Goal: Transaction & Acquisition: Purchase product/service

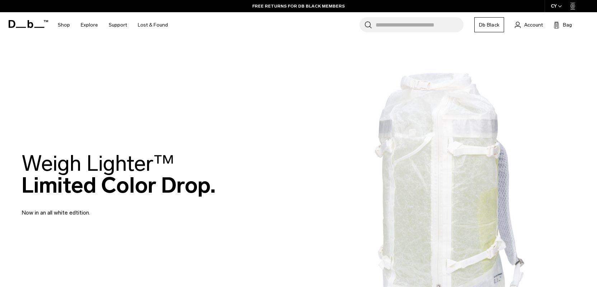
click at [36, 23] on icon at bounding box center [28, 24] width 39 height 8
click at [40, 18] on h1 "Db" at bounding box center [28, 23] width 39 height 27
click at [40, 23] on icon at bounding box center [28, 24] width 39 height 8
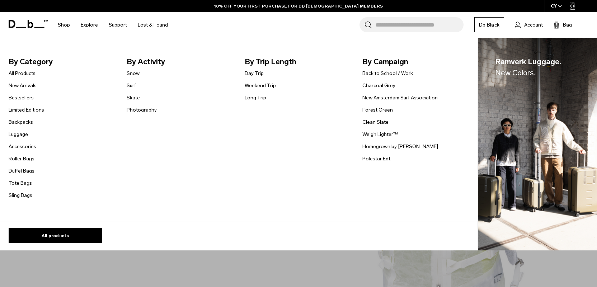
click at [66, 24] on link "Shop" at bounding box center [64, 24] width 12 height 25
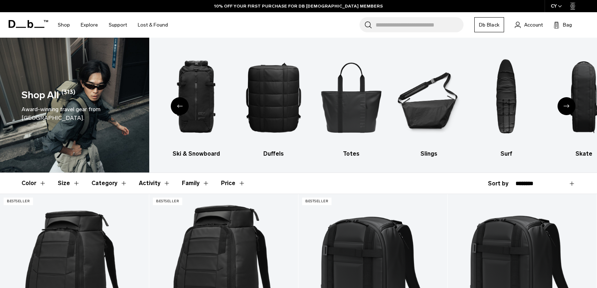
click at [564, 107] on icon "Next slide" at bounding box center [567, 105] width 6 height 3
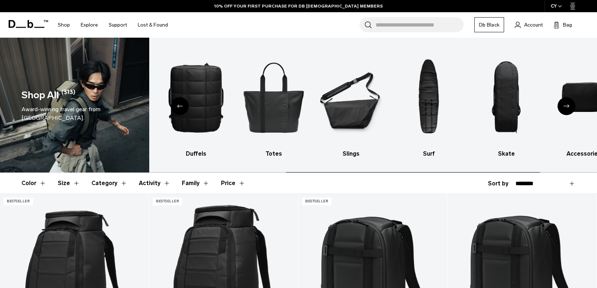
click at [564, 107] on icon "Next slide" at bounding box center [567, 105] width 6 height 3
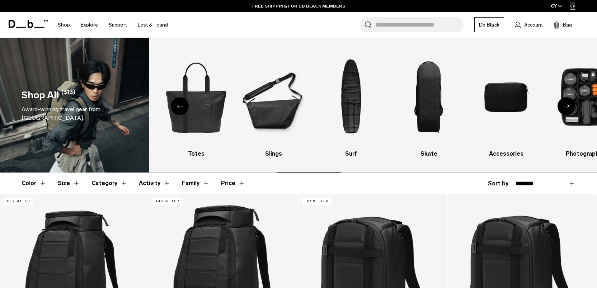
click at [564, 107] on icon "Next slide" at bounding box center [567, 105] width 6 height 3
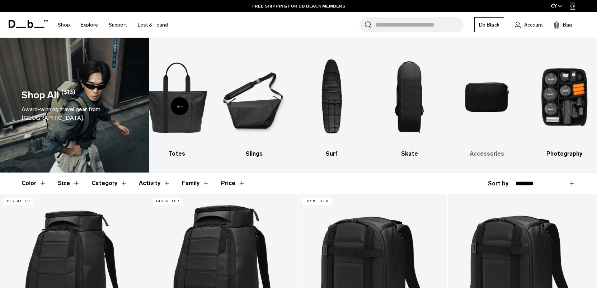
click at [502, 108] on img "9 / 10" at bounding box center [487, 97] width 65 height 98
click at [483, 154] on h3 "Accessories" at bounding box center [487, 154] width 65 height 9
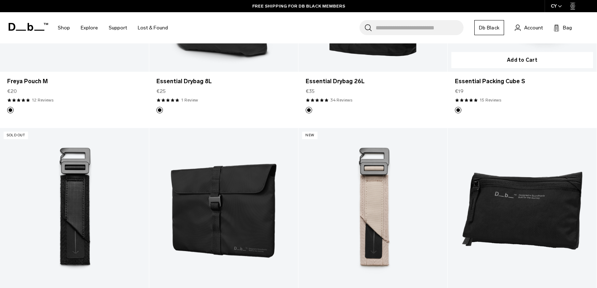
scroll to position [1841, 0]
